Goal: Information Seeking & Learning: Learn about a topic

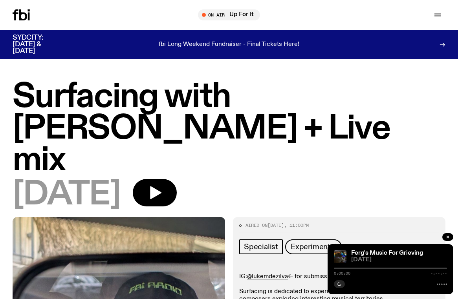
click at [83, 113] on h1 "Surfacing with [PERSON_NAME] + Live mix" at bounding box center [229, 128] width 432 height 95
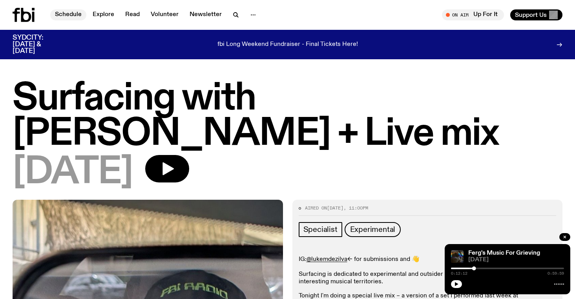
click at [65, 15] on link "Schedule" at bounding box center [68, 14] width 36 height 11
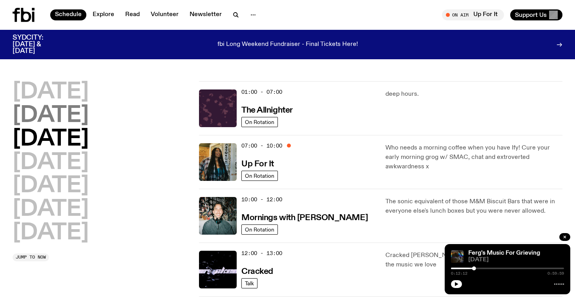
click at [84, 118] on h2 "[DATE]" at bounding box center [51, 116] width 76 height 22
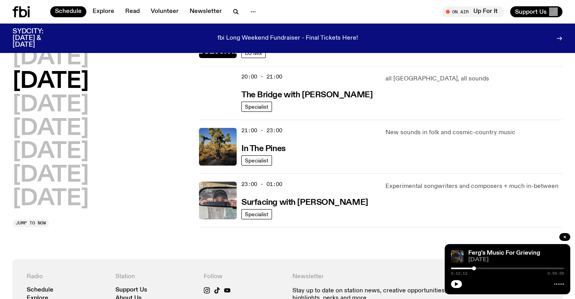
scroll to position [385, 0]
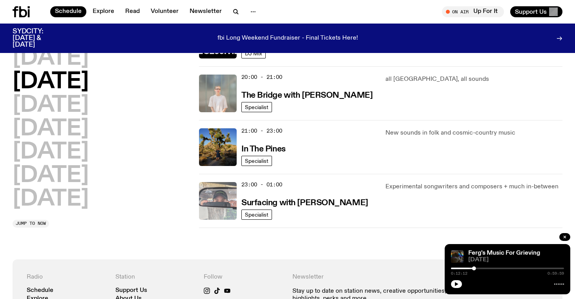
click at [210, 204] on img at bounding box center [218, 201] width 38 height 38
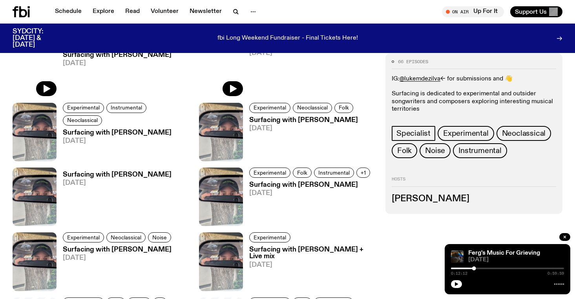
scroll to position [391, 0]
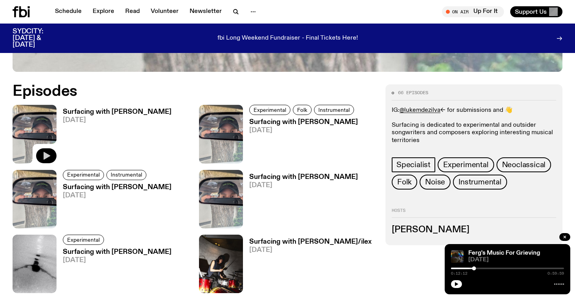
click at [49, 151] on icon "button" at bounding box center [46, 155] width 9 height 9
click at [110, 109] on h3 "Surfacing with [PERSON_NAME]" at bounding box center [117, 112] width 109 height 7
